Goal: Transaction & Acquisition: Purchase product/service

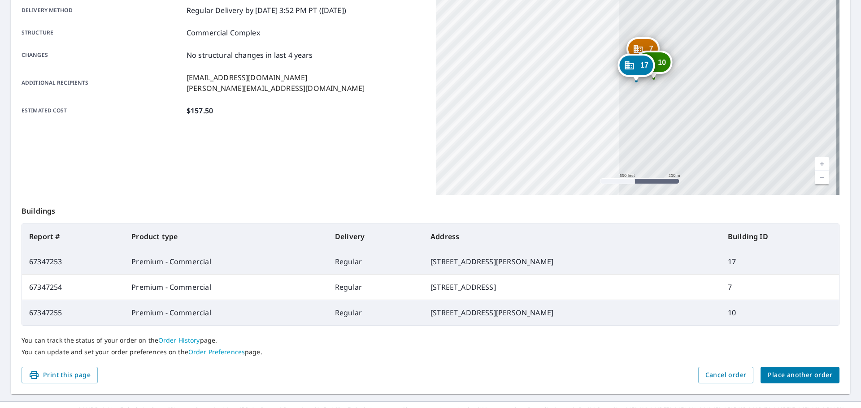
scroll to position [170, 0]
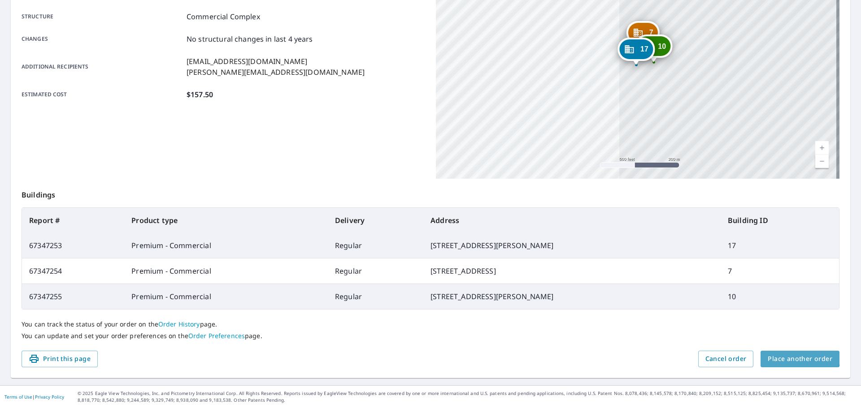
click at [790, 355] on span "Place another order" at bounding box center [799, 359] width 65 height 11
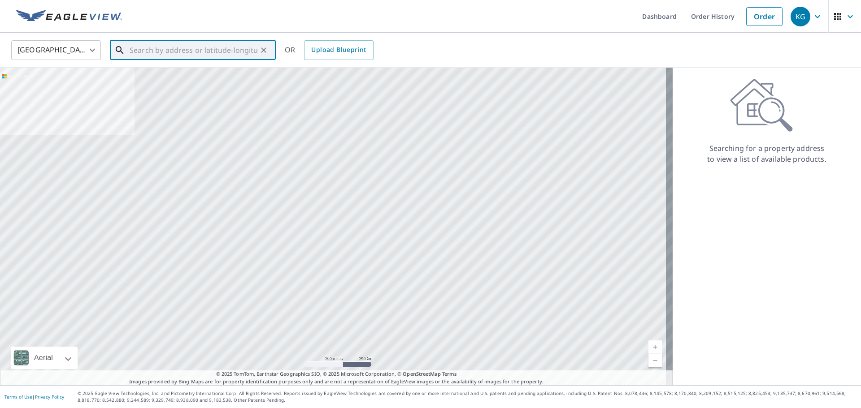
click at [226, 51] on input "text" at bounding box center [194, 50] width 128 height 25
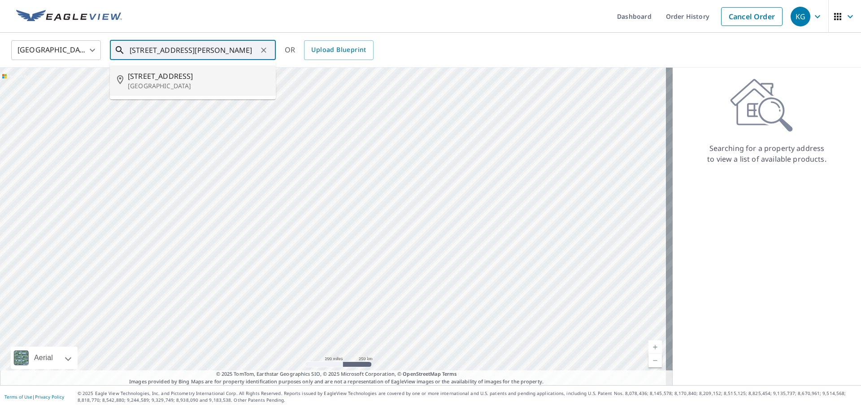
click at [210, 91] on li "[STREET_ADDRESS][PERSON_NAME]" at bounding box center [193, 80] width 166 height 30
type input "[STREET_ADDRESS][PERSON_NAME]"
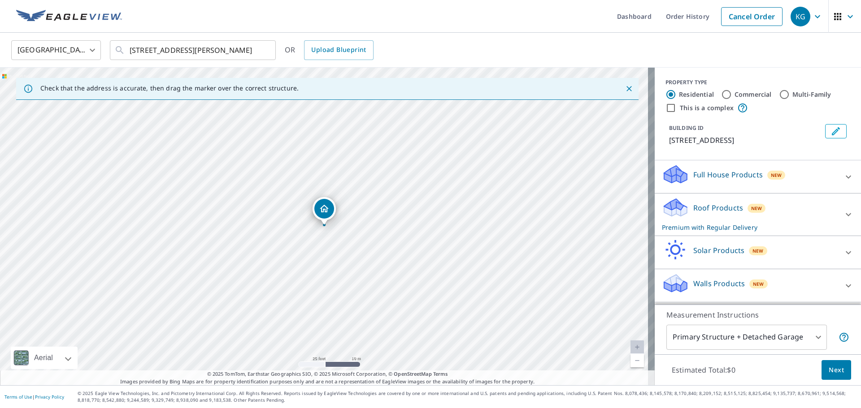
click at [828, 368] on span "Next" at bounding box center [835, 370] width 15 height 11
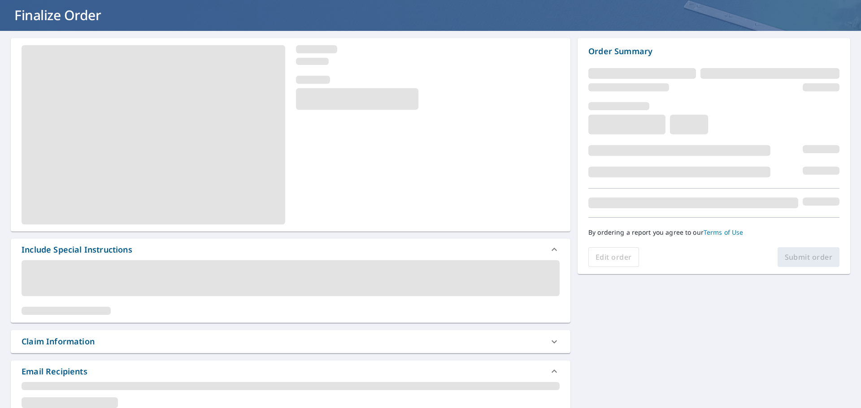
scroll to position [134, 0]
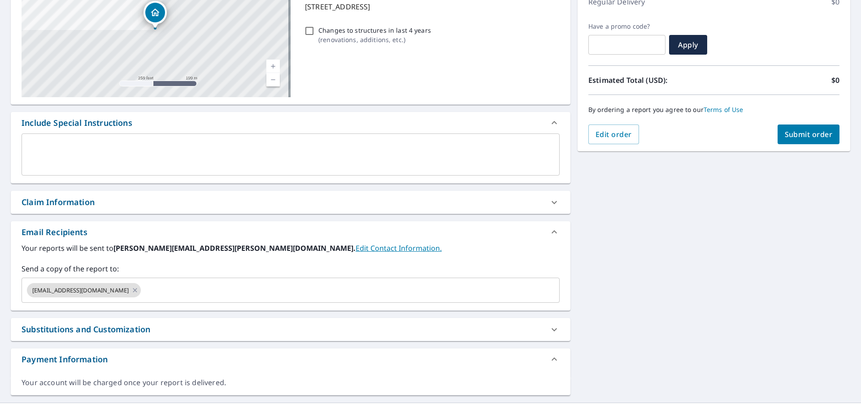
click at [91, 199] on div "Claim Information" at bounding box center [58, 202] width 73 height 12
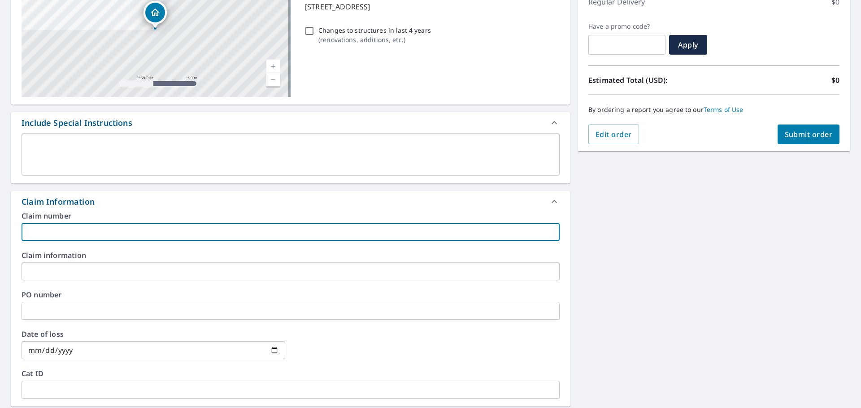
drag, startPoint x: 93, startPoint y: 237, endPoint x: 96, endPoint y: 241, distance: 5.7
click at [93, 237] on input "text" at bounding box center [291, 232] width 538 height 18
type input "[PERSON_NAME]-vs"
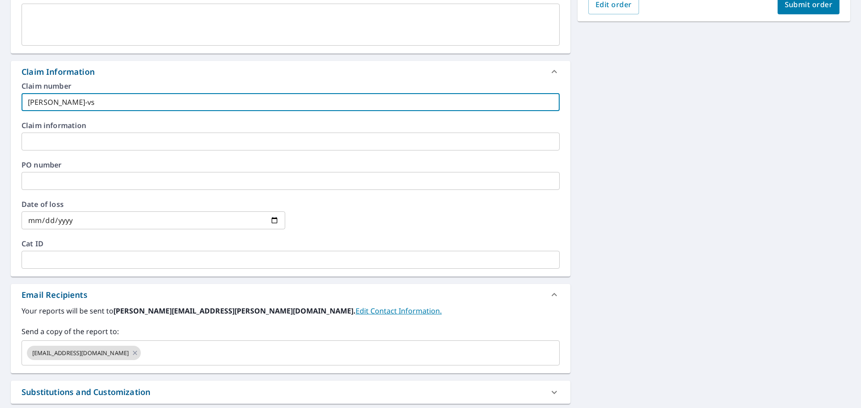
scroll to position [269, 0]
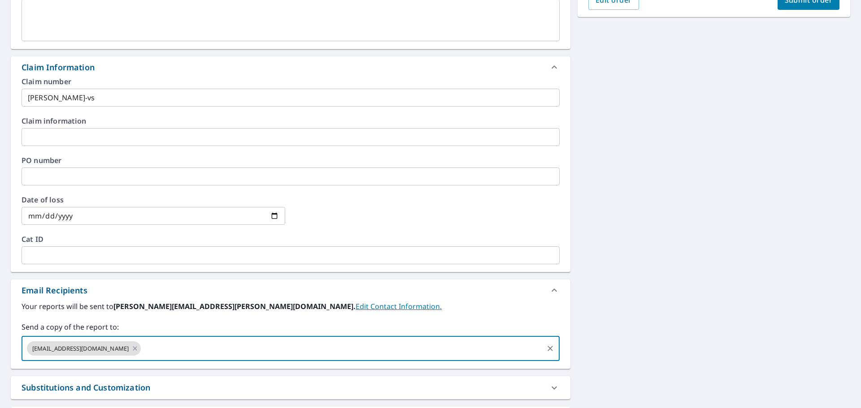
click at [142, 353] on input "text" at bounding box center [342, 348] width 400 height 17
type input "[PERSON_NAME][EMAIL_ADDRESS][PERSON_NAME][DOMAIN_NAME]"
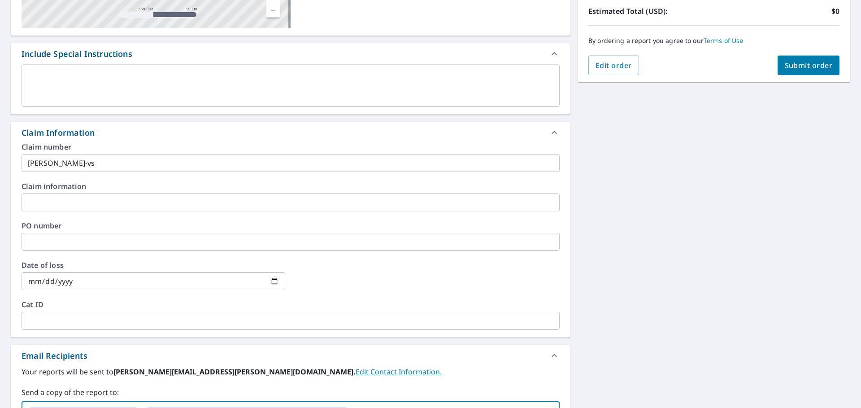
scroll to position [134, 0]
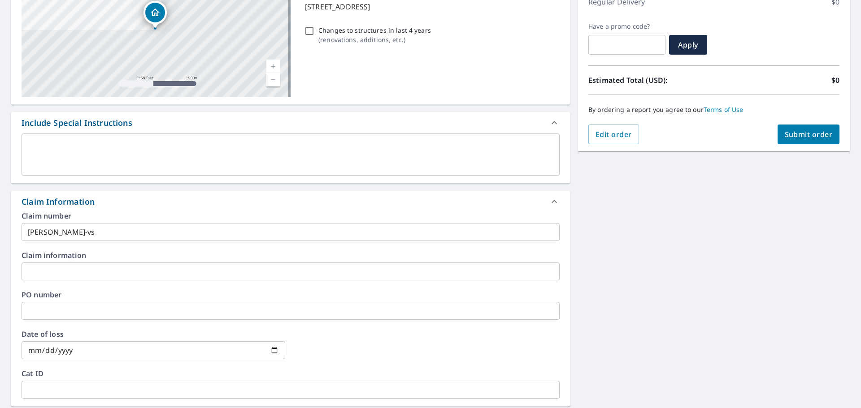
click at [777, 137] on button "Submit order" at bounding box center [808, 135] width 62 height 20
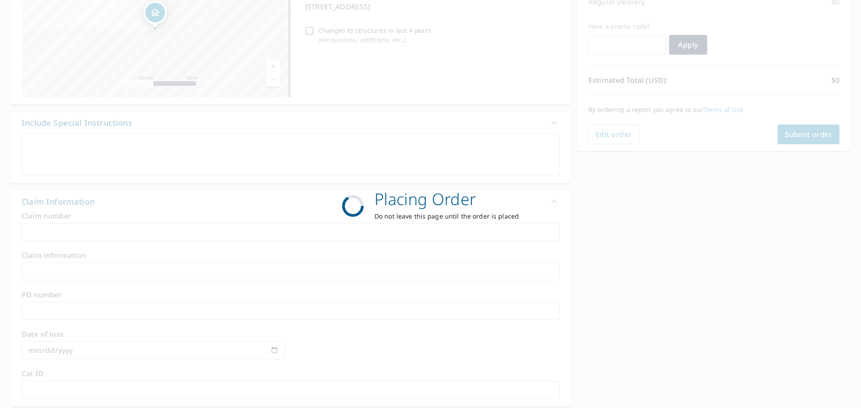
scroll to position [119, 0]
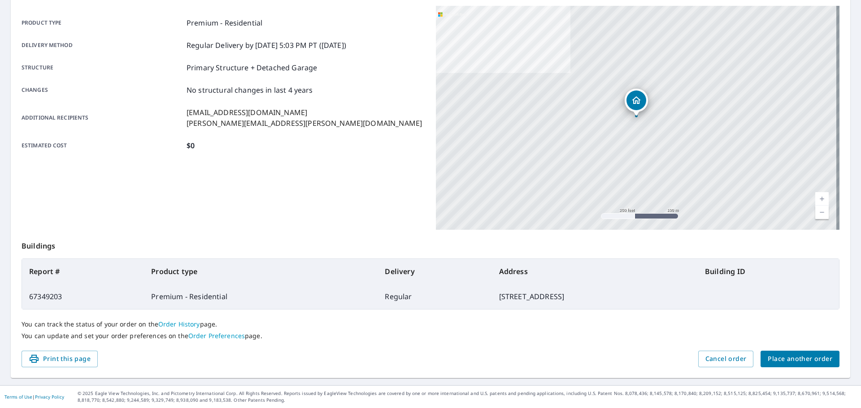
click at [788, 356] on span "Place another order" at bounding box center [799, 359] width 65 height 11
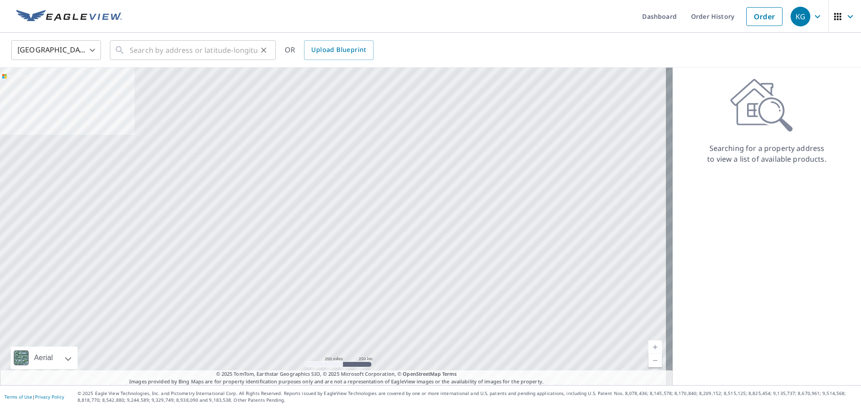
click at [264, 58] on div "​" at bounding box center [193, 50] width 166 height 20
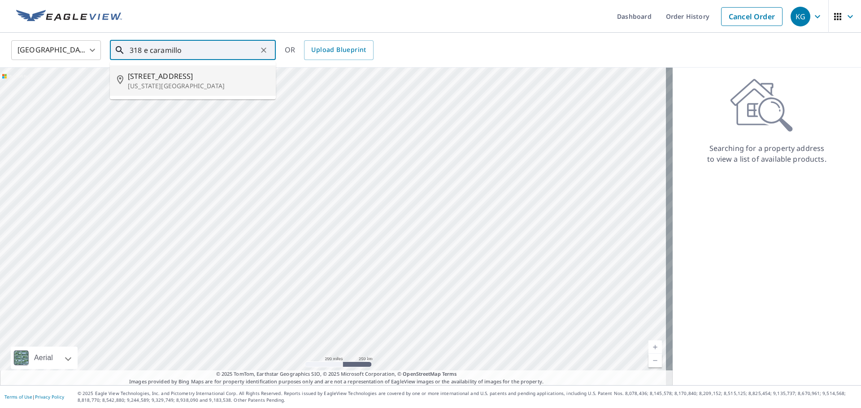
click at [218, 78] on span "[STREET_ADDRESS]" at bounding box center [198, 76] width 141 height 11
type input "[STREET_ADDRESS][US_STATE]"
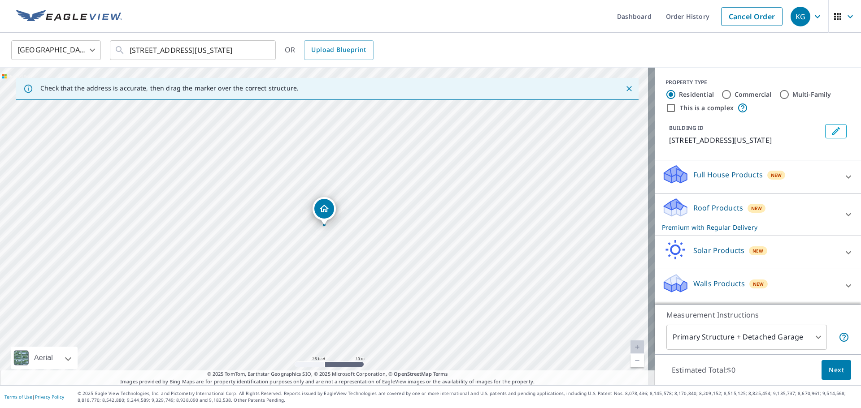
click at [828, 369] on span "Next" at bounding box center [835, 370] width 15 height 11
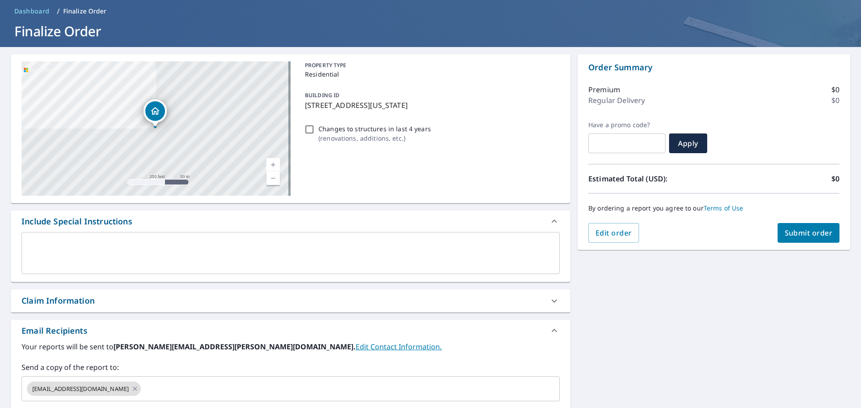
scroll to position [90, 0]
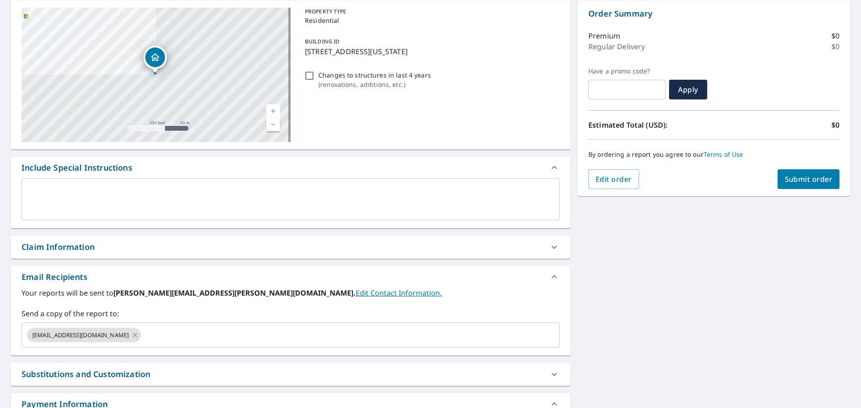
click at [289, 249] on div "Claim Information" at bounding box center [283, 247] width 522 height 12
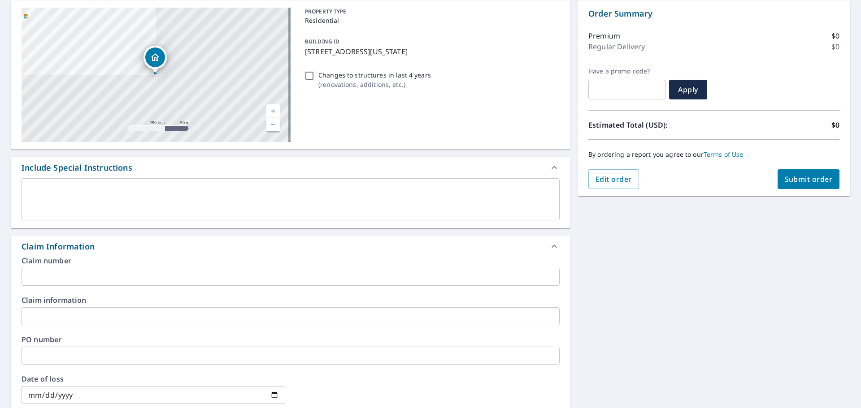
click at [298, 277] on input "text" at bounding box center [291, 277] width 538 height 18
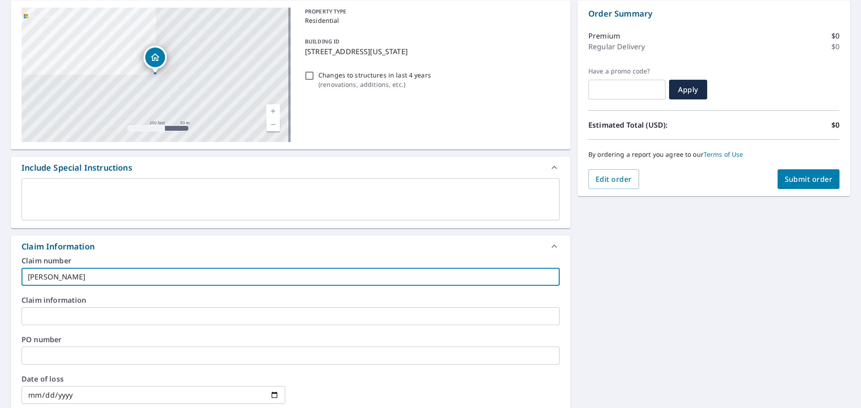
type input "[PERSON_NAME]-vs"
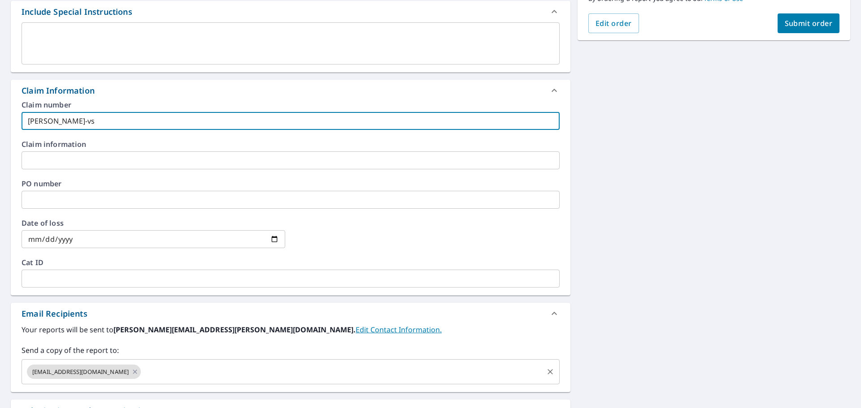
scroll to position [314, 0]
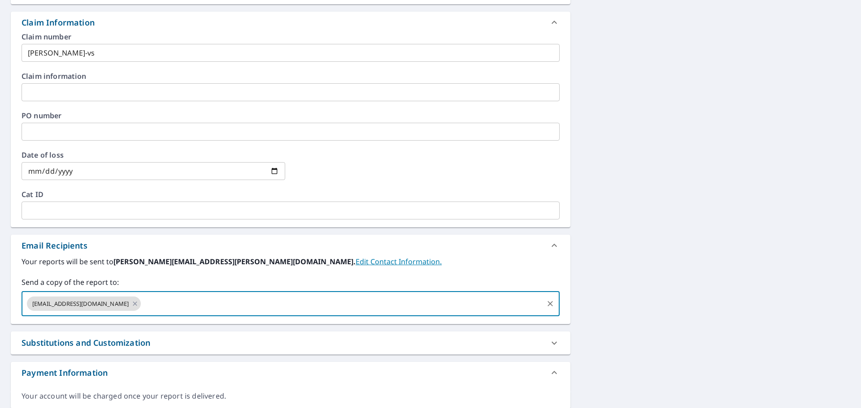
click at [190, 309] on input "text" at bounding box center [342, 303] width 400 height 17
type input "[EMAIL_ADDRESS][DOMAIN_NAME]"
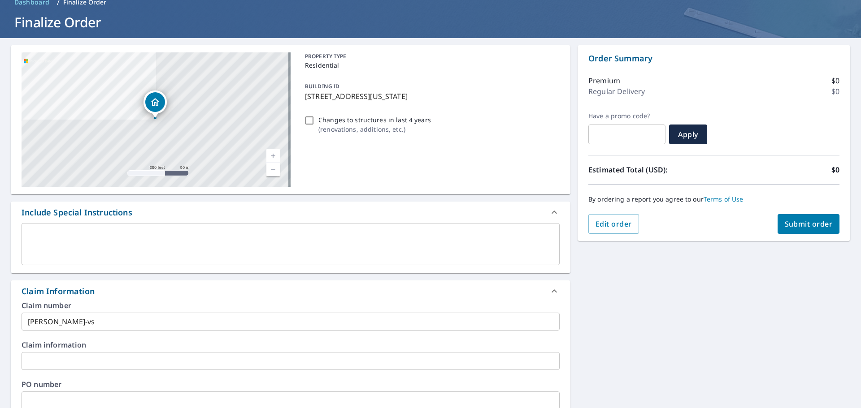
click at [788, 219] on button "Submit order" at bounding box center [808, 224] width 62 height 20
